Goal: Information Seeking & Learning: Learn about a topic

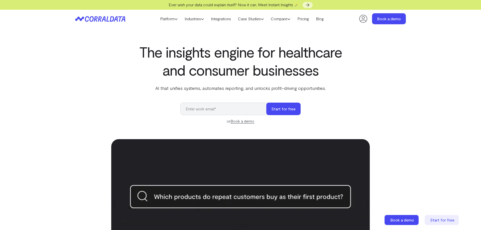
scroll to position [2116, 0]
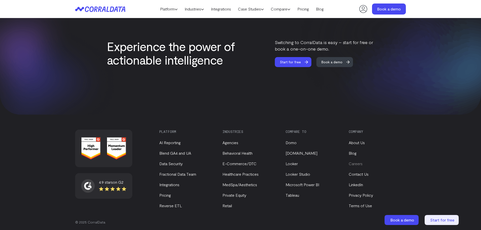
click at [360, 161] on link "Careers" at bounding box center [355, 163] width 14 height 5
click at [359, 161] on link "Careers" at bounding box center [355, 163] width 14 height 5
click at [354, 140] on link "About Us" at bounding box center [356, 142] width 16 height 5
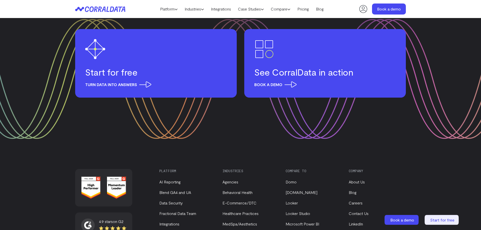
scroll to position [633, 0]
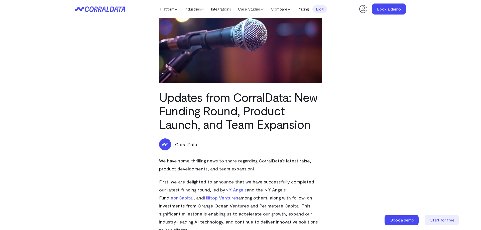
scroll to position [15, 0]
